Goal: Task Accomplishment & Management: Manage account settings

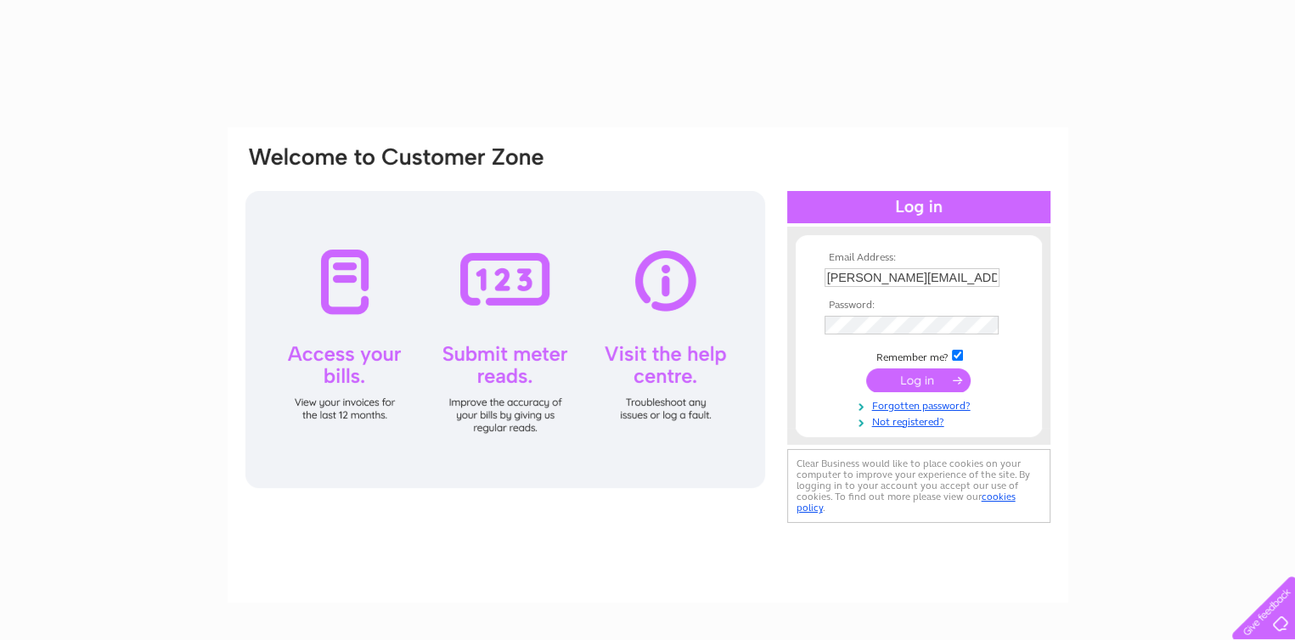
click at [932, 380] on input "submit" at bounding box center [918, 381] width 104 height 24
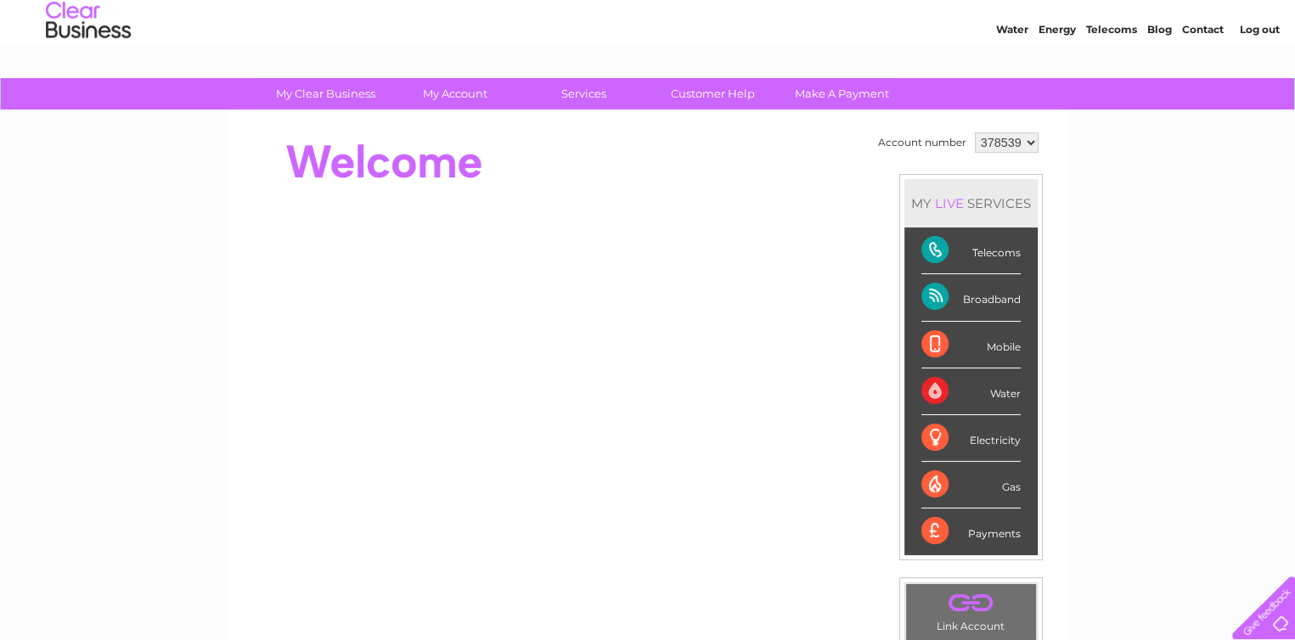
scroll to position [25, 0]
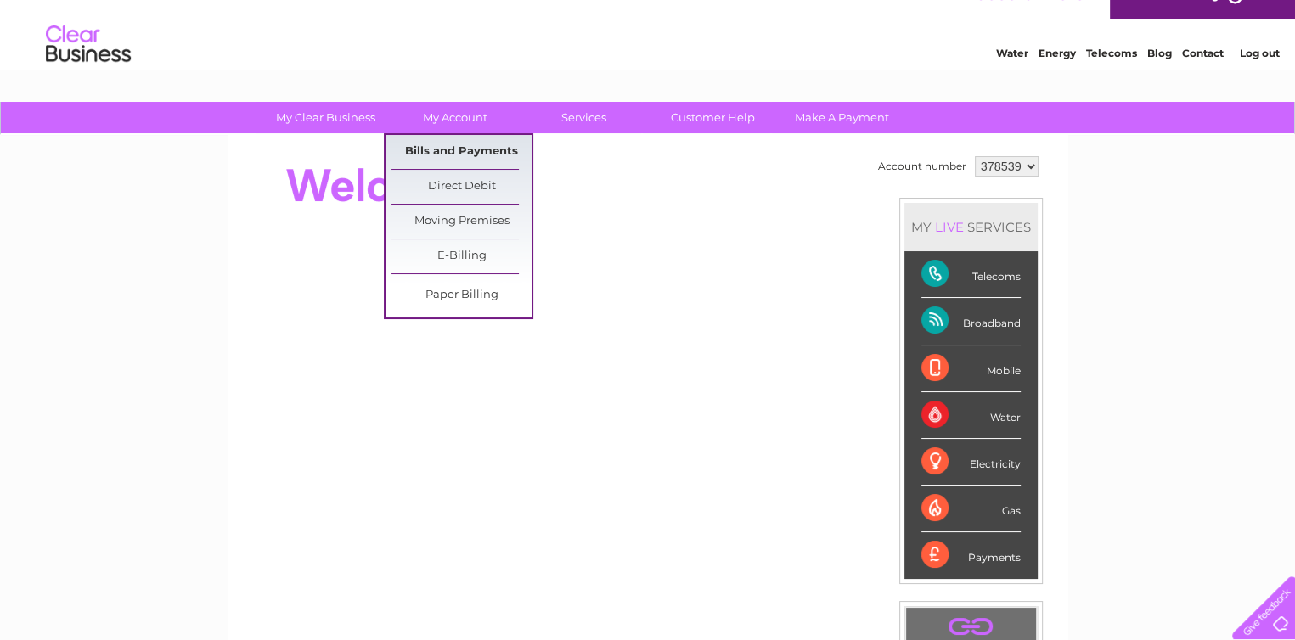
click at [469, 150] on link "Bills and Payments" at bounding box center [461, 152] width 140 height 34
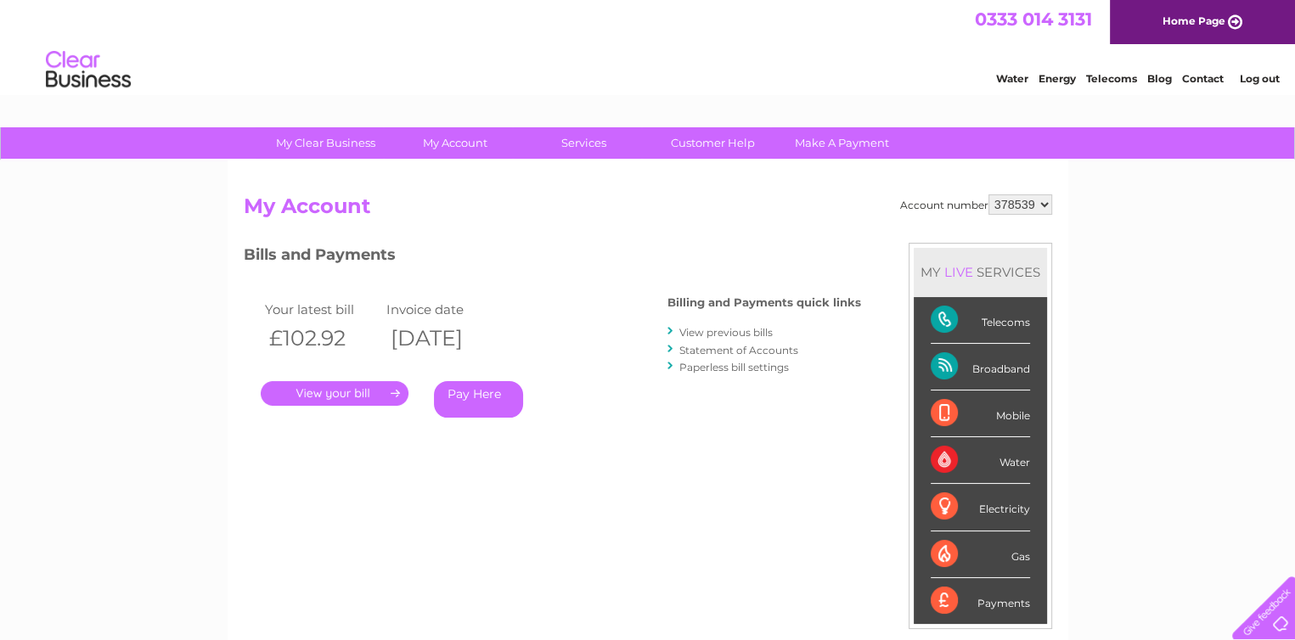
click at [337, 390] on link "." at bounding box center [335, 393] width 148 height 25
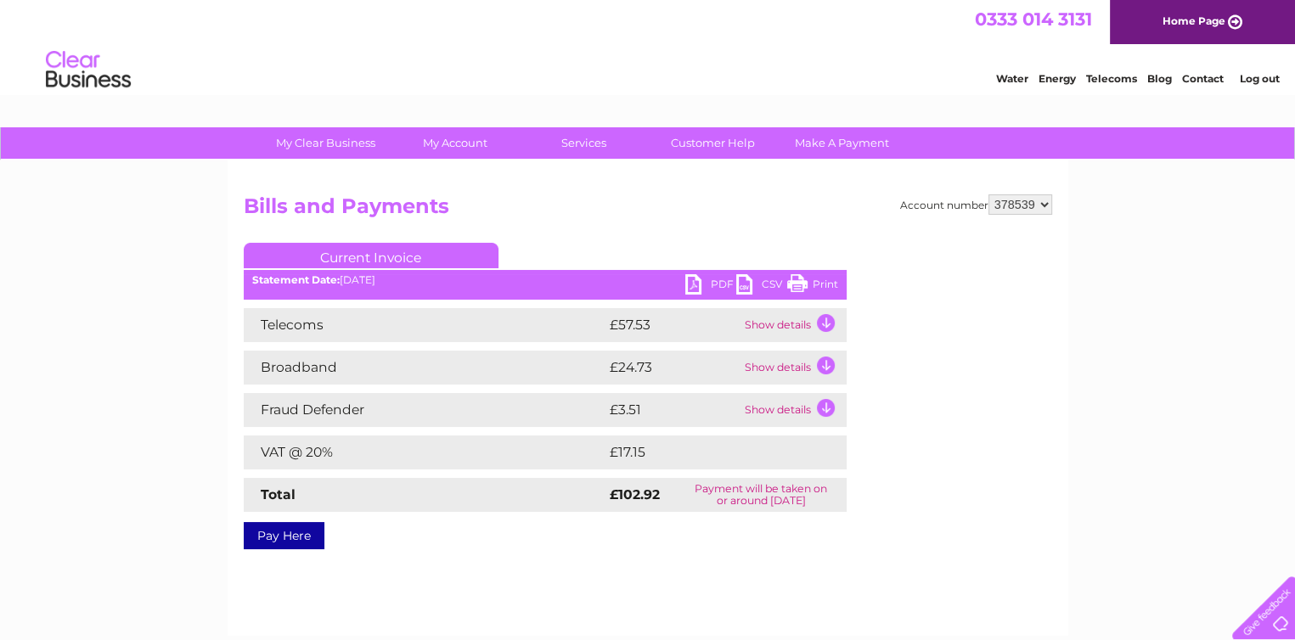
click at [819, 282] on link "Print" at bounding box center [812, 286] width 51 height 25
click at [821, 322] on td "Show details" at bounding box center [794, 325] width 106 height 34
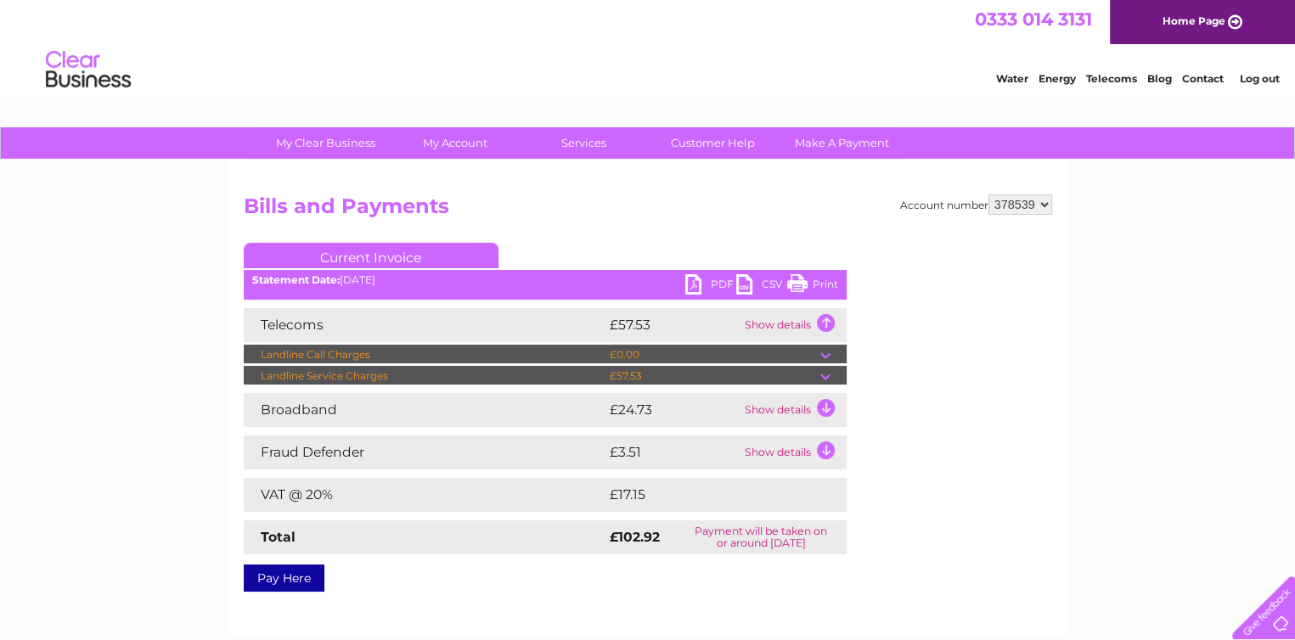
click at [820, 408] on td "Show details" at bounding box center [794, 410] width 106 height 34
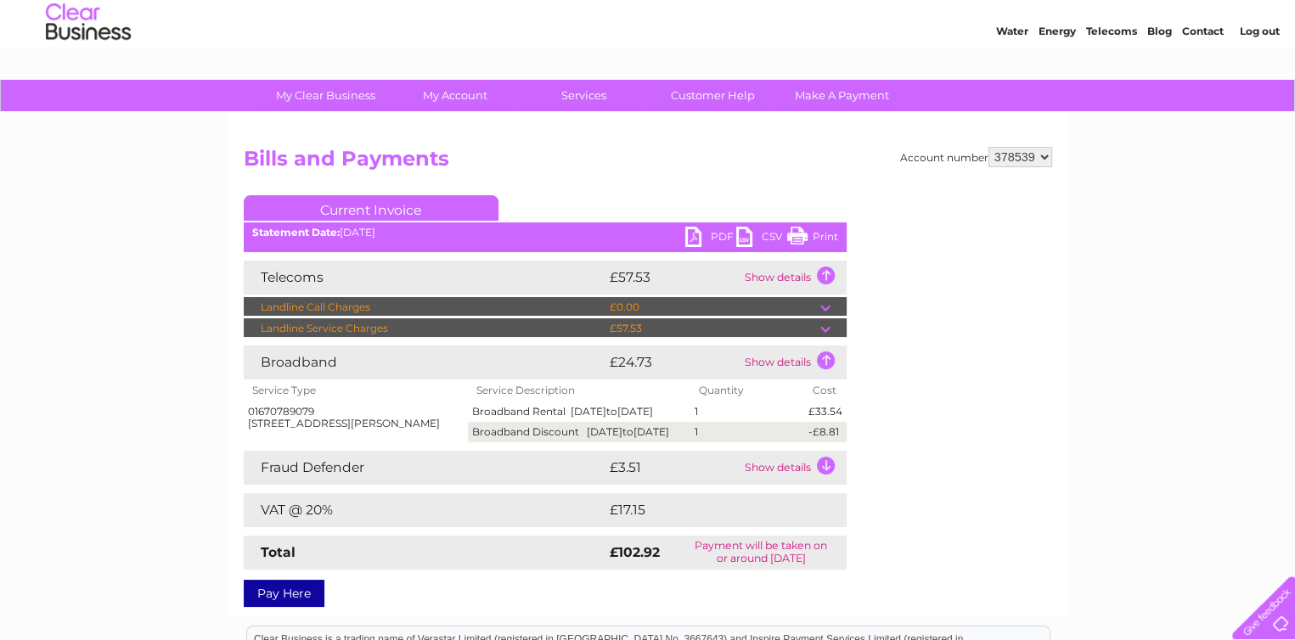
scroll to position [170, 0]
